Goal: Task Accomplishment & Management: Manage account settings

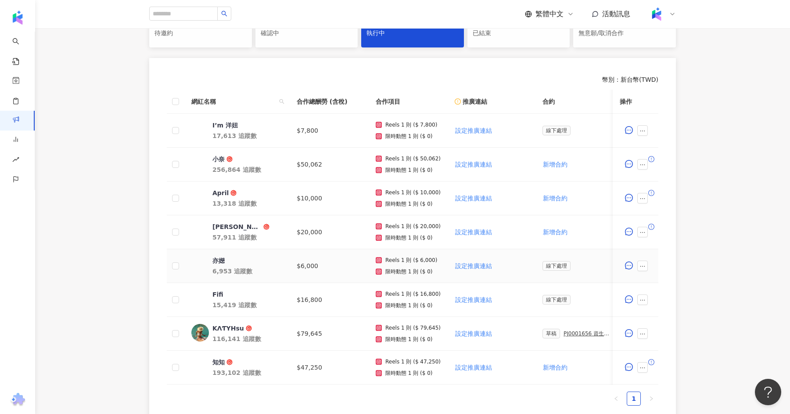
scroll to position [224, 0]
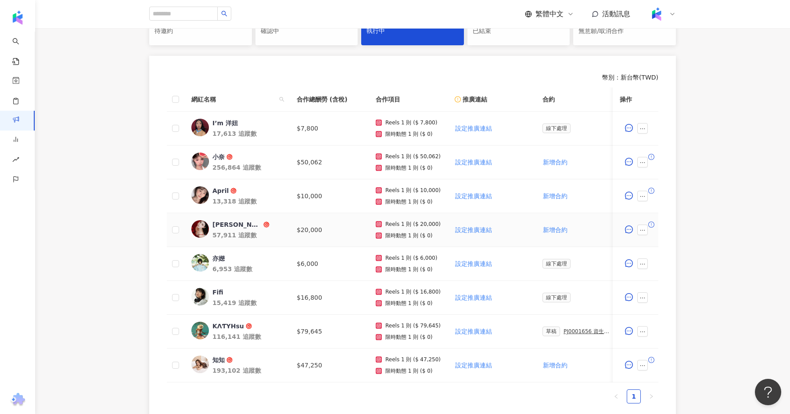
click at [649, 227] on span at bounding box center [645, 229] width 14 height 11
click at [645, 227] on icon "ellipsis" at bounding box center [643, 230] width 6 height 6
click at [665, 40] on span "設定合作條件" at bounding box center [663, 41] width 37 height 10
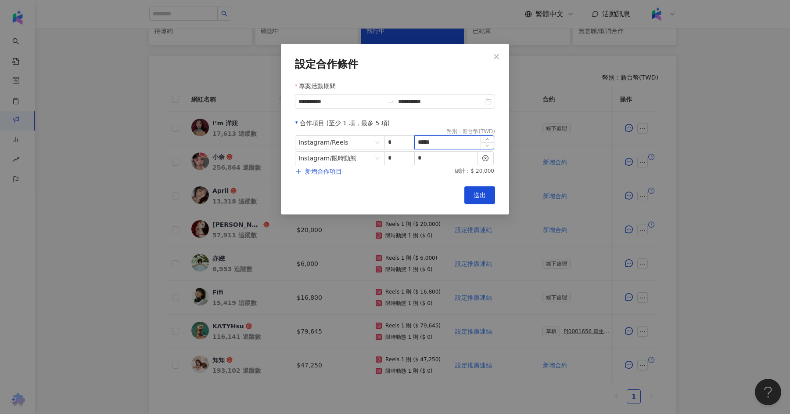
click at [439, 144] on input "*****" at bounding box center [454, 142] width 79 height 13
type input "*"
type input "*****"
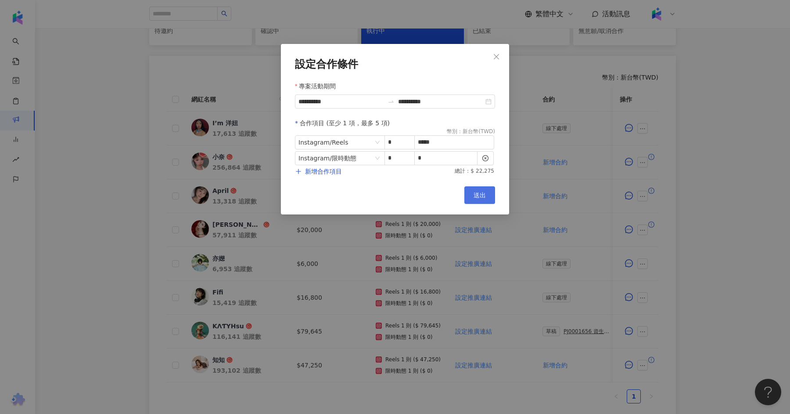
click at [471, 195] on button "送出" at bounding box center [480, 195] width 31 height 18
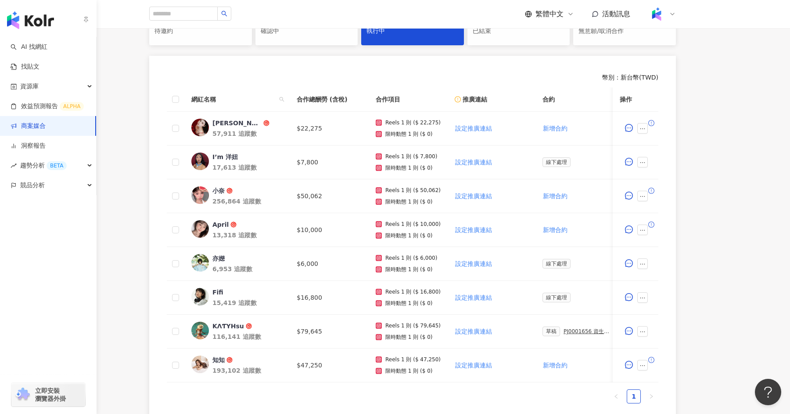
click at [46, 128] on link "商案媒合" at bounding box center [28, 126] width 35 height 9
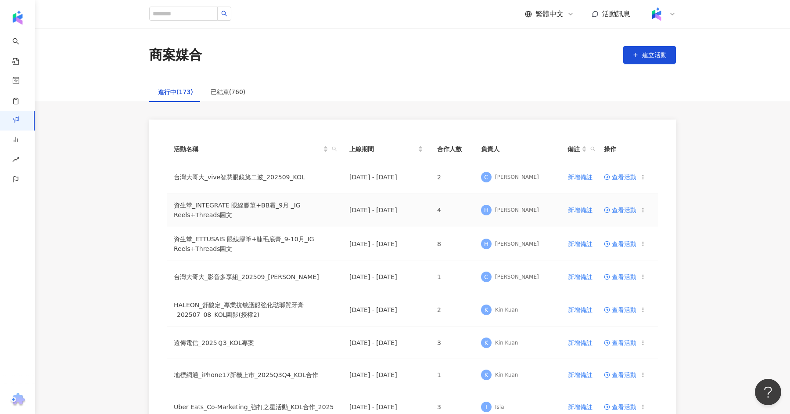
click at [625, 209] on span "查看活動" at bounding box center [620, 210] width 32 height 6
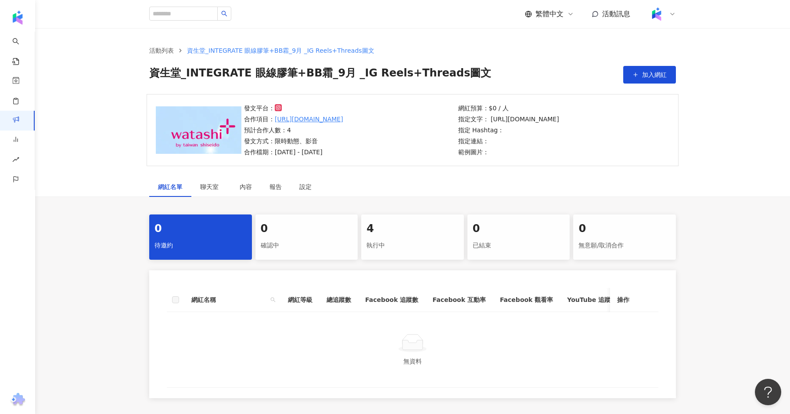
scroll to position [18, 0]
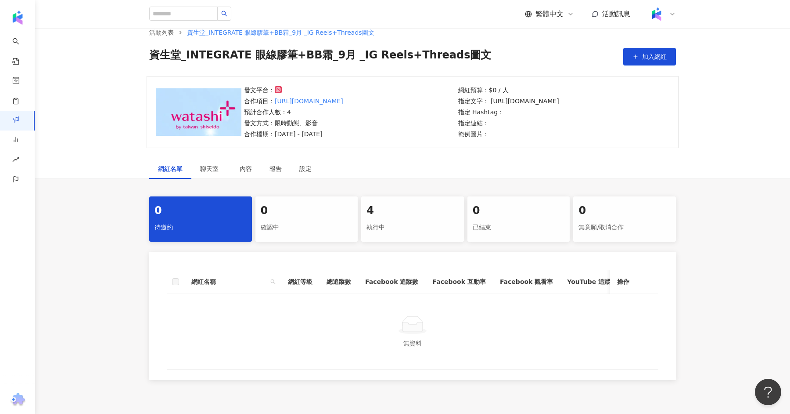
click at [400, 225] on div "執行中" at bounding box center [413, 227] width 92 height 15
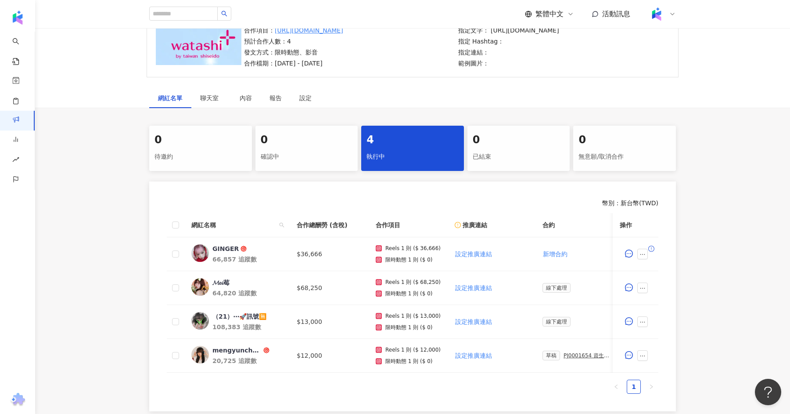
scroll to position [187, 0]
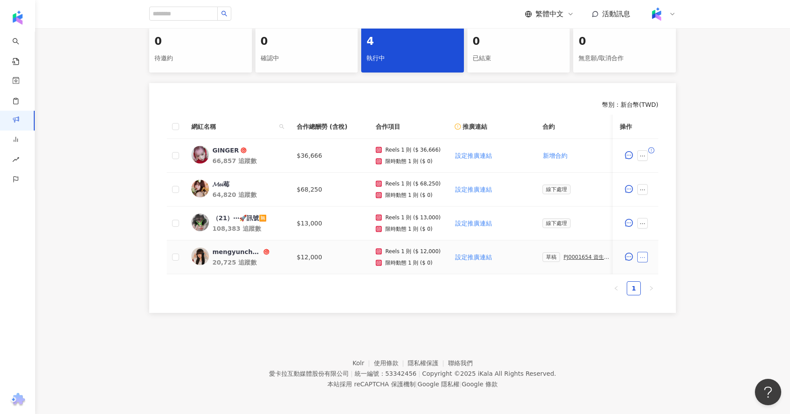
click at [646, 256] on button "button" at bounding box center [643, 257] width 11 height 11
click at [662, 163] on span "查看帳務資訊" at bounding box center [663, 160] width 37 height 10
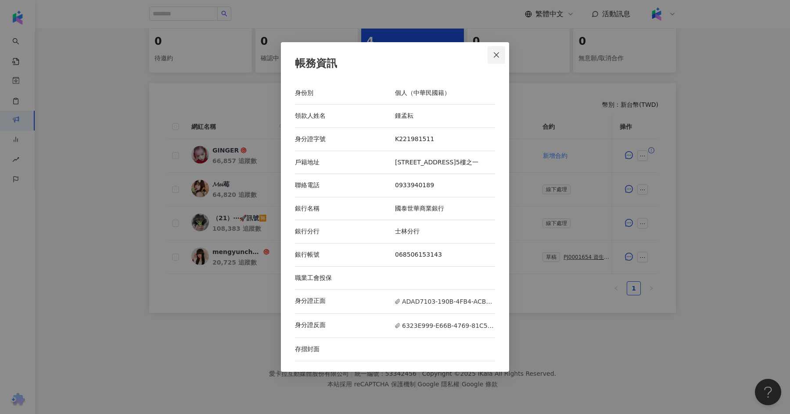
click at [491, 56] on button "Close" at bounding box center [497, 55] width 18 height 18
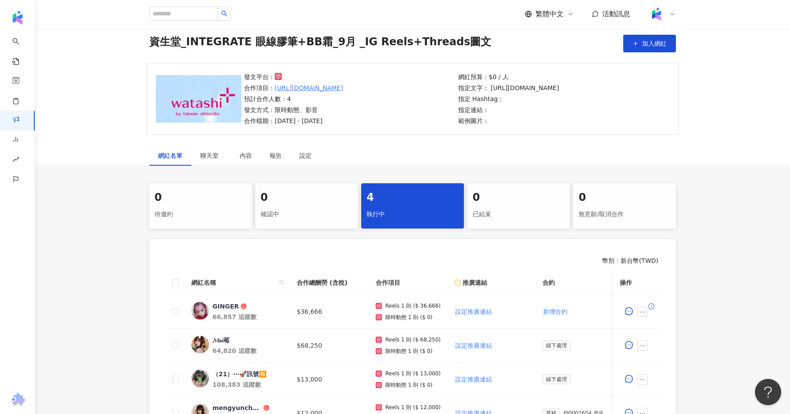
scroll to position [23, 0]
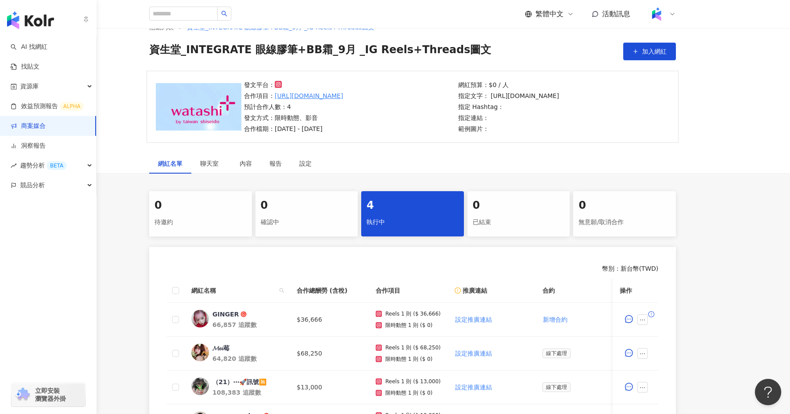
click at [46, 129] on link "商案媒合" at bounding box center [28, 126] width 35 height 9
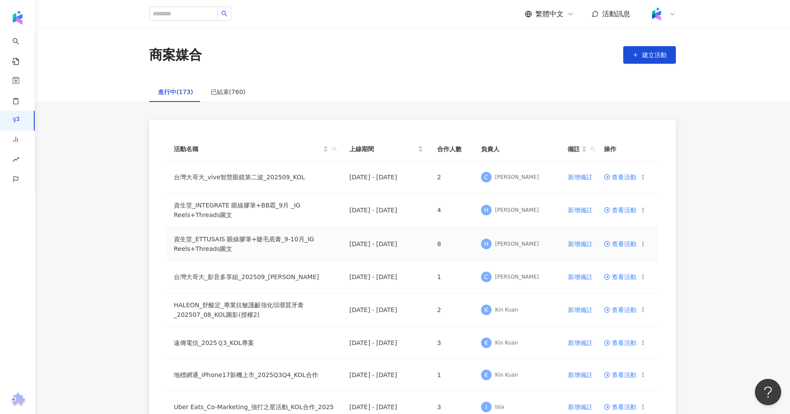
click at [615, 239] on td "查看活動" at bounding box center [627, 244] width 61 height 34
click at [615, 244] on span "查看活動" at bounding box center [620, 244] width 32 height 6
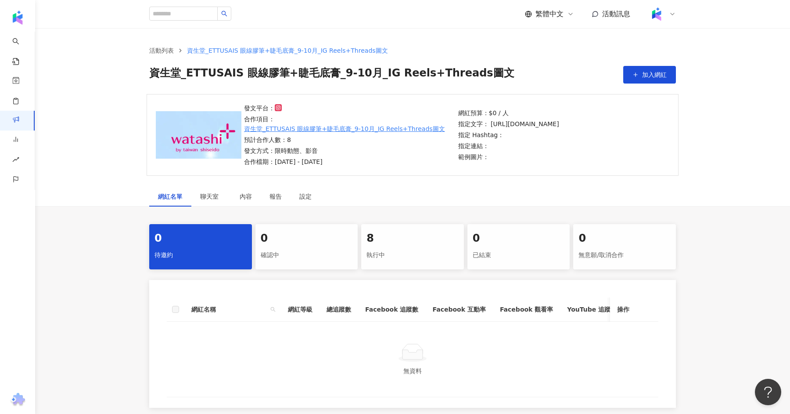
click at [389, 256] on div "執行中" at bounding box center [413, 255] width 92 height 15
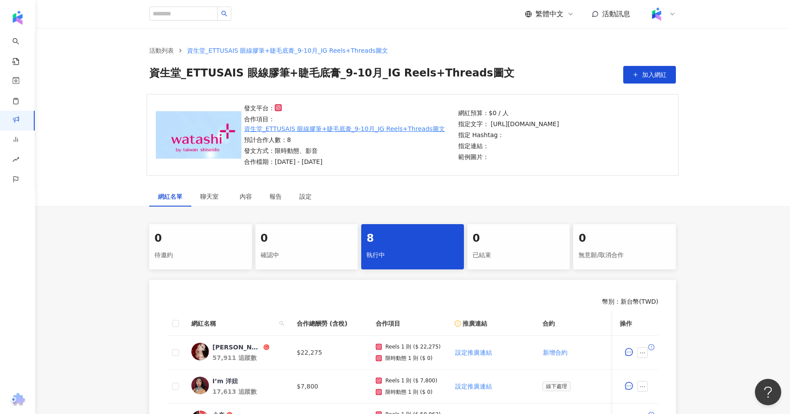
scroll to position [262, 0]
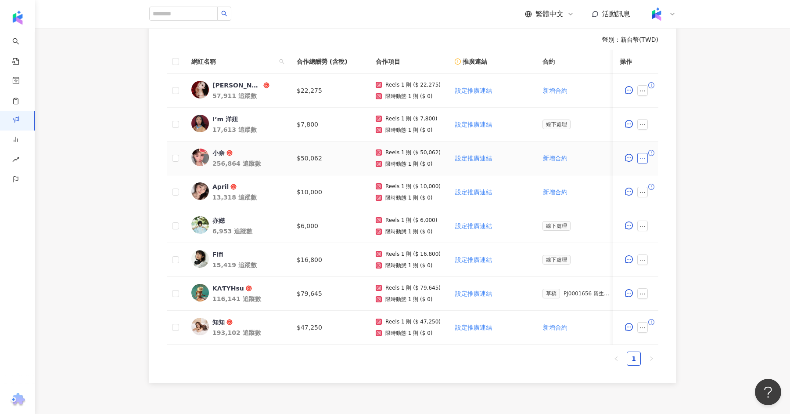
click at [640, 155] on icon "ellipsis" at bounding box center [643, 158] width 6 height 6
click at [659, 260] on li "查看帳務資訊" at bounding box center [662, 267] width 47 height 18
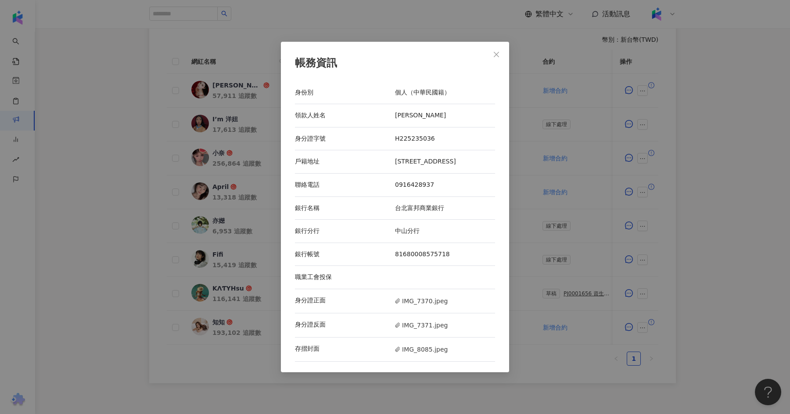
click at [772, 122] on div "帳務資訊 身份別 個人（中華民國籍） 領款人姓名 陳品璇 身分證字號 H225235036 戶籍地址 桃園市龍潭區神龍路79號 聯絡電話 0916428937…" at bounding box center [395, 207] width 790 height 414
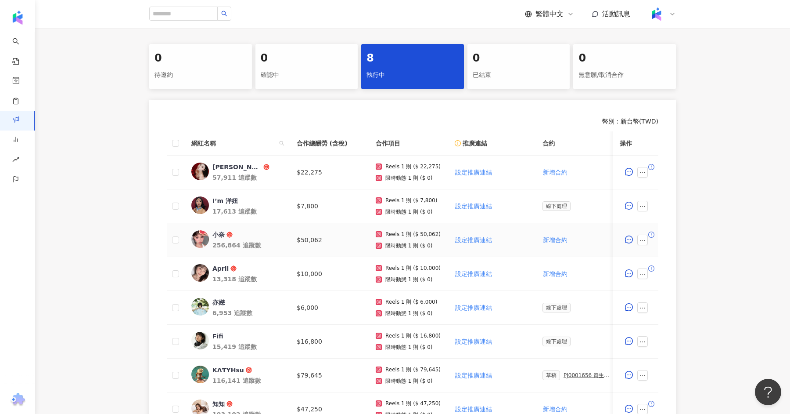
scroll to position [182, 0]
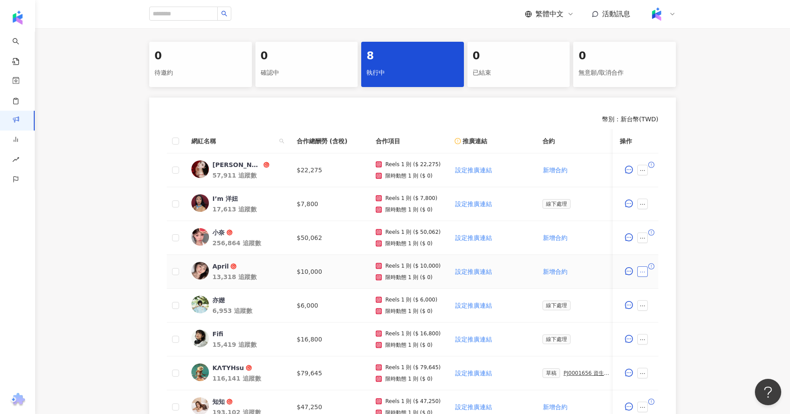
click at [646, 270] on button "button" at bounding box center [643, 271] width 11 height 11
click at [667, 170] on span "查看帳務資訊" at bounding box center [663, 174] width 37 height 10
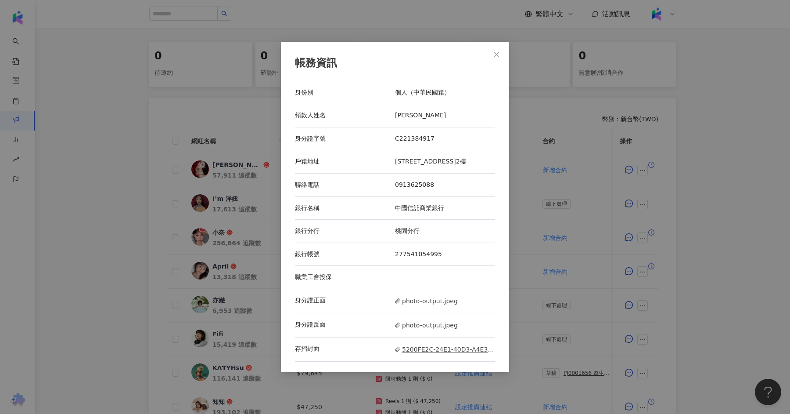
click at [444, 351] on span "5200FE2C-24E1-40D3-A4E3-3B42CE199B92.jpeg" at bounding box center [445, 349] width 100 height 10
click at [114, 161] on div "帳務資訊 身份別 個人（中華民國籍） 領款人姓名 尤翊寧 身分證字號 C221384917 戶籍地址 台北市大安區信義路三段99巷13號2樓 聯絡電話 091…" at bounding box center [395, 207] width 790 height 414
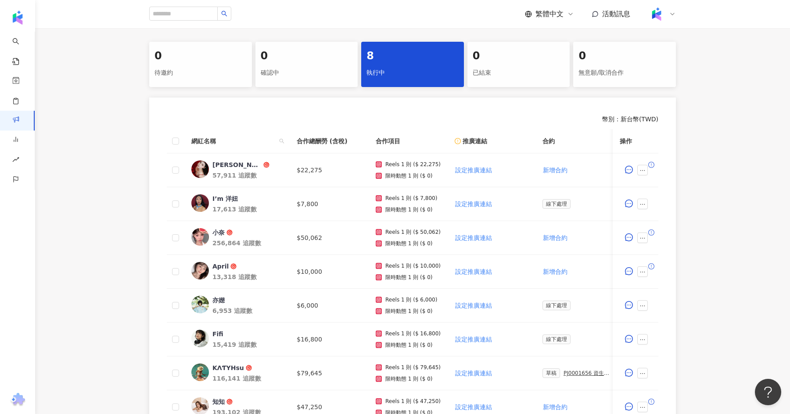
click at [209, 62] on div "0" at bounding box center [201, 56] width 92 height 15
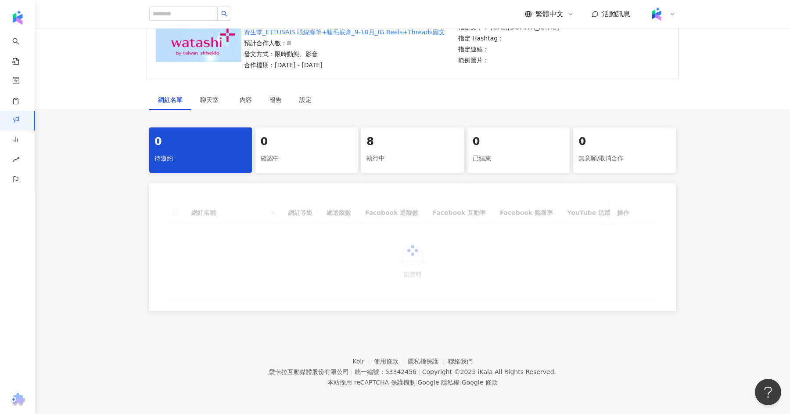
scroll to position [96, 0]
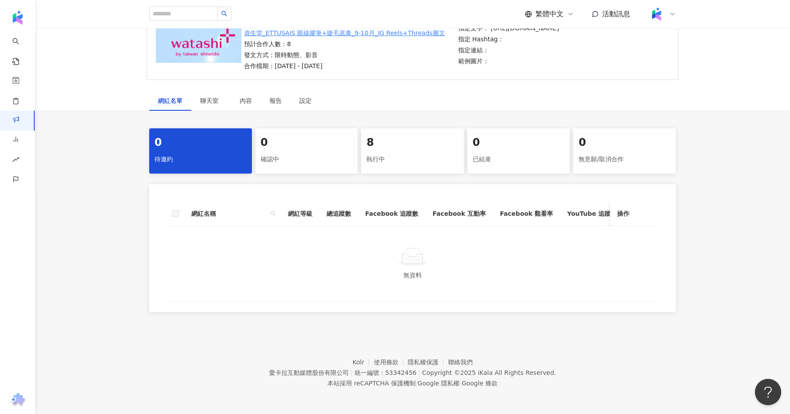
click at [413, 141] on div "8" at bounding box center [413, 142] width 92 height 15
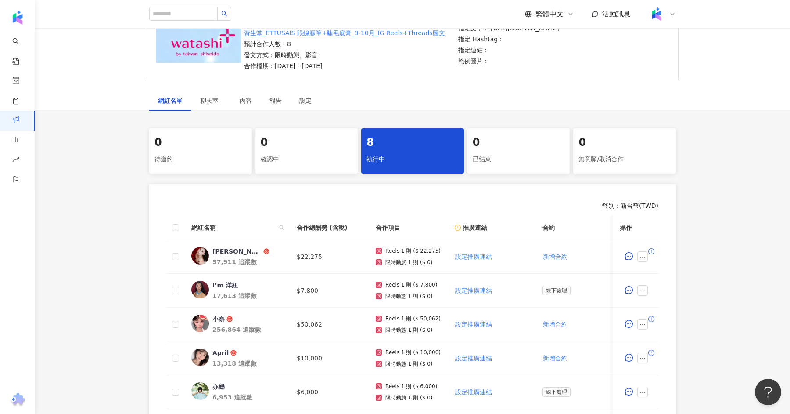
scroll to position [182, 0]
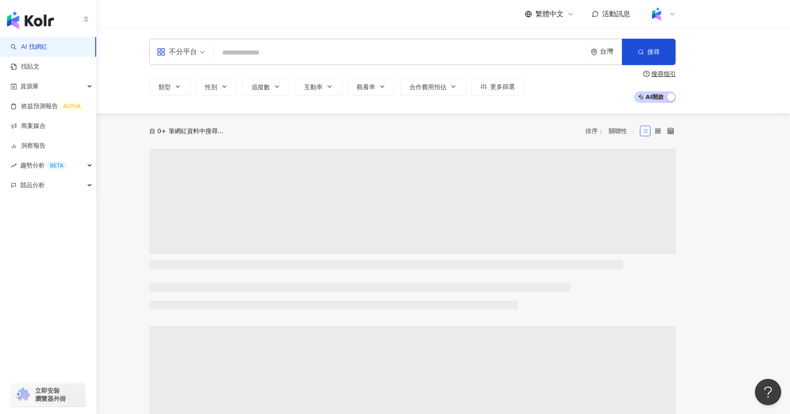
click at [26, 20] on img "button" at bounding box center [30, 20] width 47 height 18
